Goal: Information Seeking & Learning: Learn about a topic

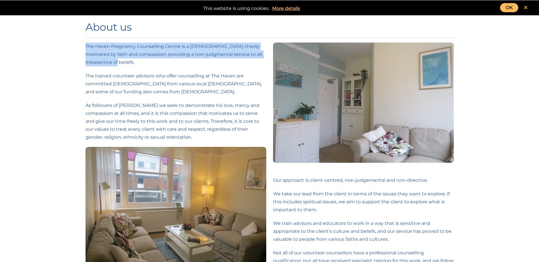
drag, startPoint x: 86, startPoint y: 46, endPoint x: 152, endPoint y: 61, distance: 67.2
click at [152, 61] on p "The Haven Pregnancy Counselling Centre is a [DEMOGRAPHIC_DATA] charity motivate…" at bounding box center [175, 55] width 181 height 24
drag, startPoint x: 152, startPoint y: 61, endPoint x: 134, endPoint y: 55, distance: 18.5
copy p "The Haven Pregnancy Counselling Centre is a [DEMOGRAPHIC_DATA] charity motivate…"
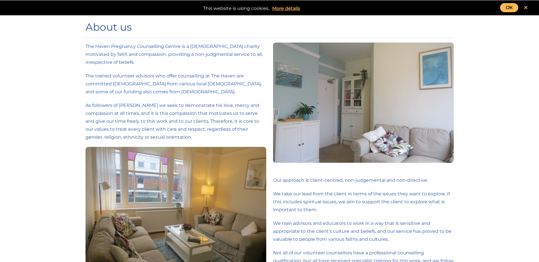
click at [171, 95] on p "The trained volunteer advisors who offer counselling at The Haven are committed…" at bounding box center [175, 84] width 181 height 24
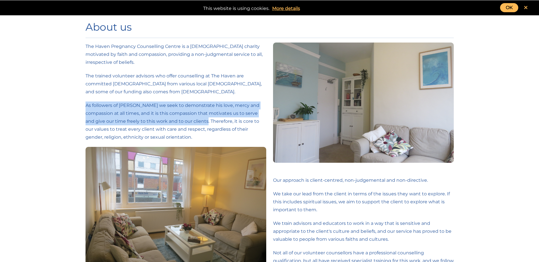
drag, startPoint x: 82, startPoint y: 104, endPoint x: 209, endPoint y: 122, distance: 127.9
click at [209, 122] on div "The Haven Pregnancy Counselling Centre is a [DEMOGRAPHIC_DATA] charity motivate…" at bounding box center [175, 182] width 187 height 279
drag, startPoint x: 209, startPoint y: 122, endPoint x: 171, endPoint y: 112, distance: 39.7
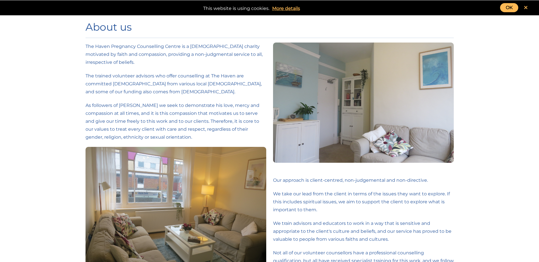
drag, startPoint x: 171, startPoint y: 112, endPoint x: 96, endPoint y: 106, distance: 74.9
click at [166, 93] on p "The trained volunteer advisors who offer counselling at The Haven are committed…" at bounding box center [175, 84] width 181 height 24
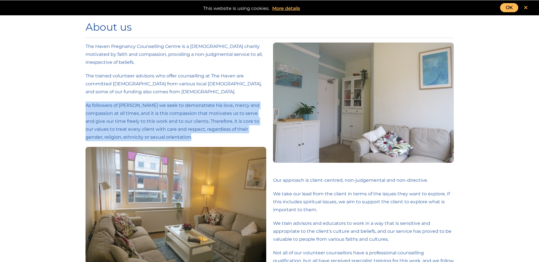
drag, startPoint x: 81, startPoint y: 104, endPoint x: 184, endPoint y: 136, distance: 107.3
click at [184, 136] on div "About us The Haven Pregnancy Counselling Centre is a [DEMOGRAPHIC_DATA] charity…" at bounding box center [269, 247] width 539 height 494
drag, startPoint x: 184, startPoint y: 136, endPoint x: 165, endPoint y: 126, distance: 21.7
copy p "As followers of [PERSON_NAME] we seek to demonstrate his love, mercy and compas…"
